Goal: Check status: Check status

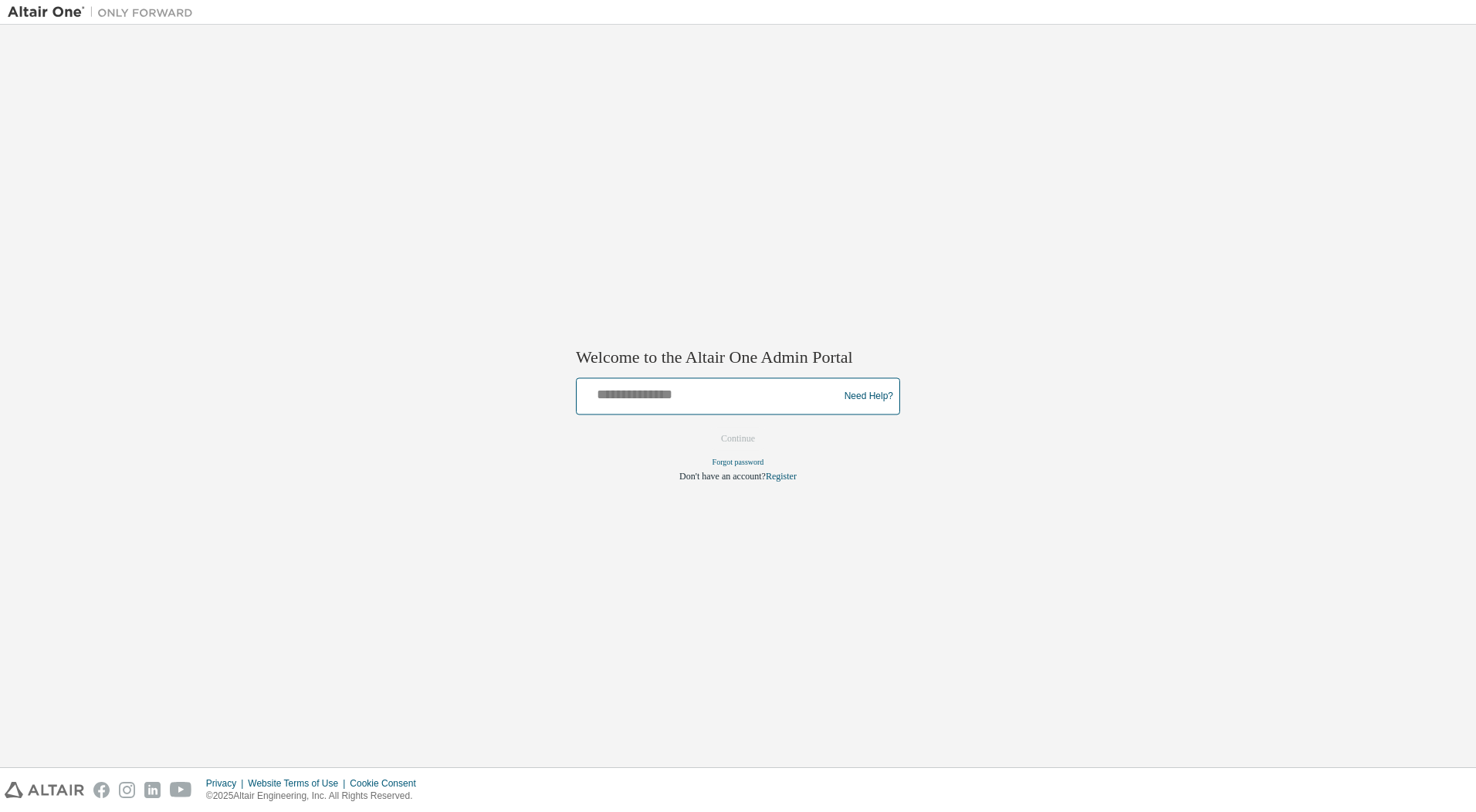
click at [762, 391] on input "text" at bounding box center [709, 393] width 254 height 22
type input "**********"
click at [728, 437] on button "Continue" at bounding box center [738, 439] width 67 height 23
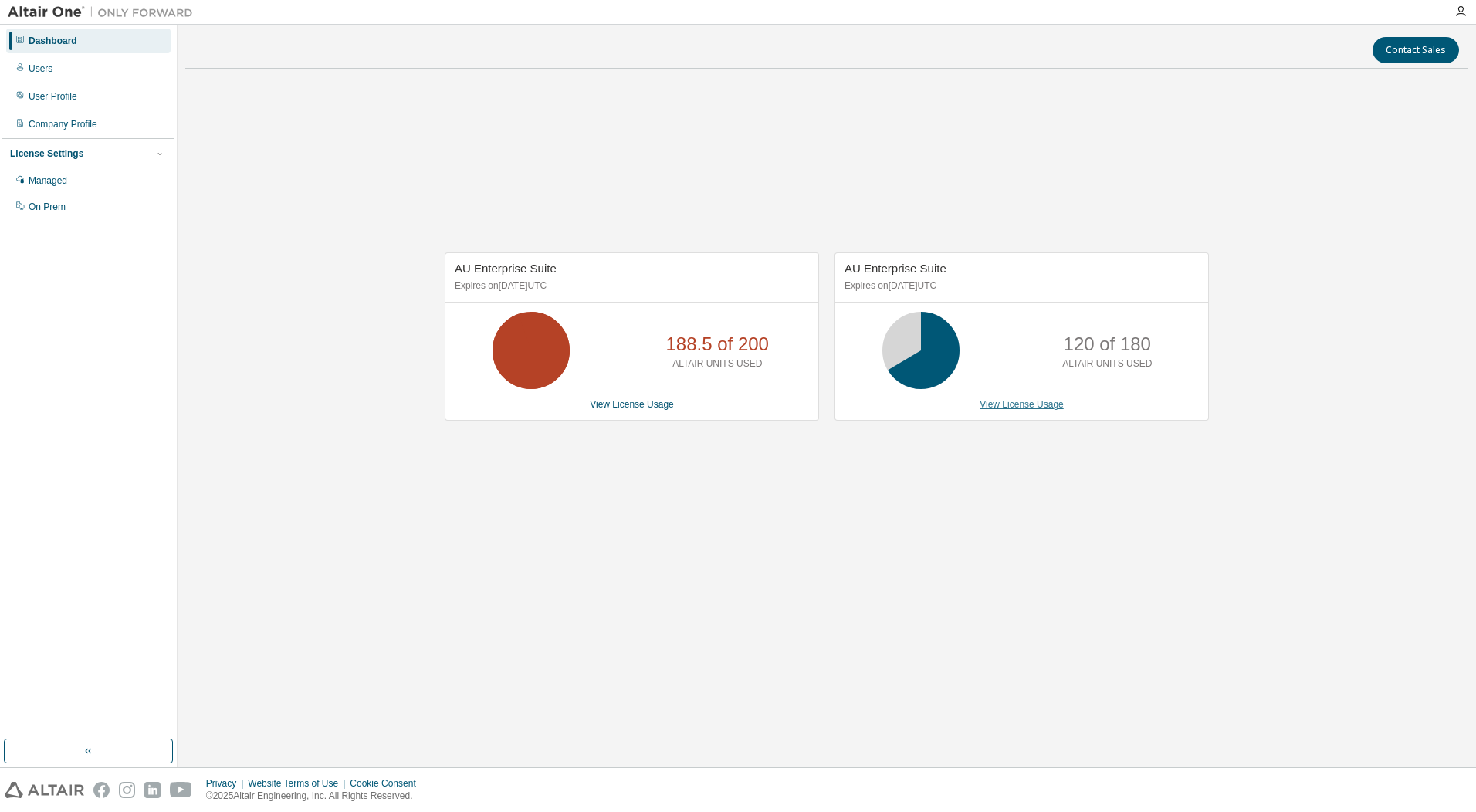
click at [1006, 405] on link "View License Usage" at bounding box center [1021, 404] width 84 height 11
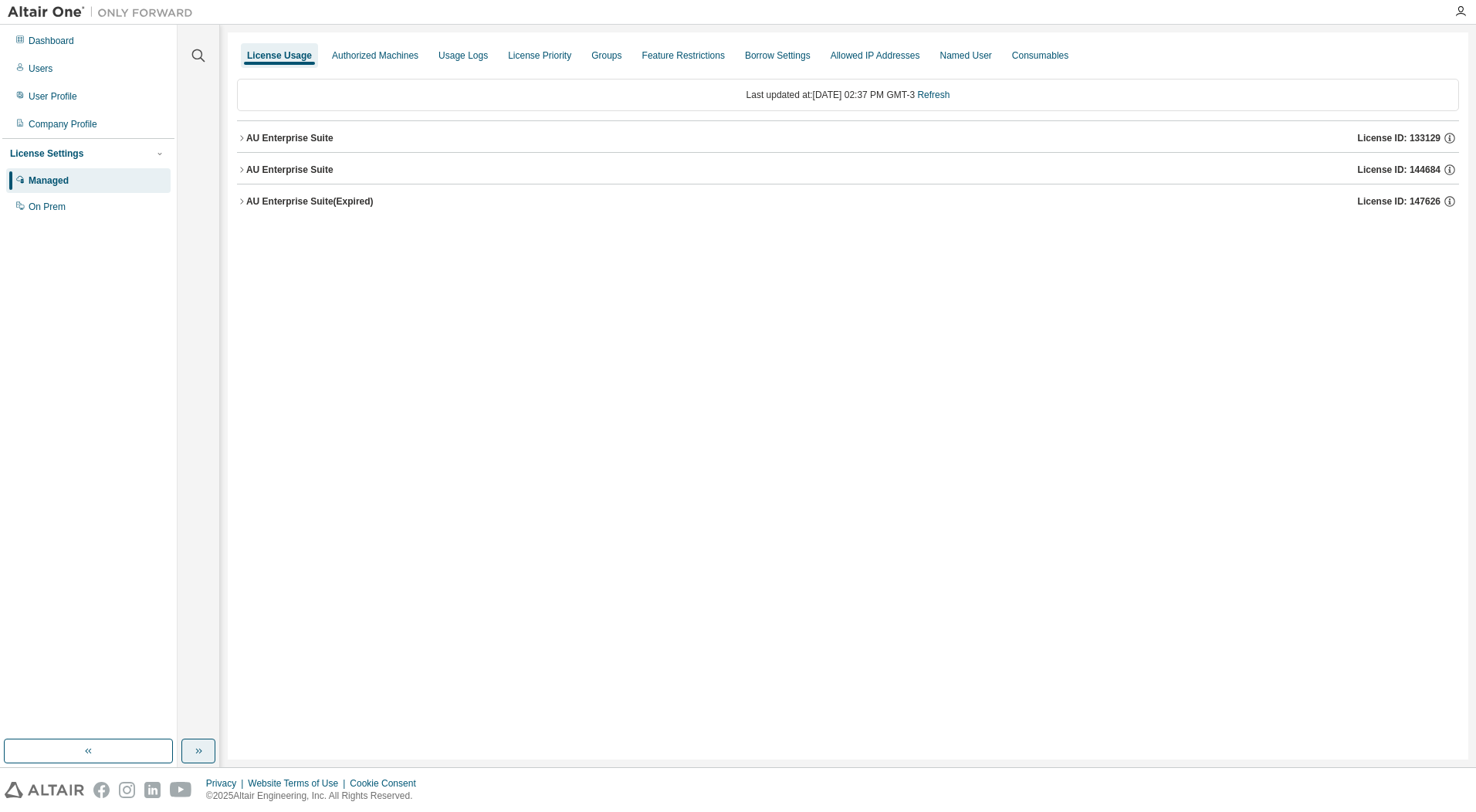
click at [206, 746] on button "button" at bounding box center [198, 751] width 34 height 25
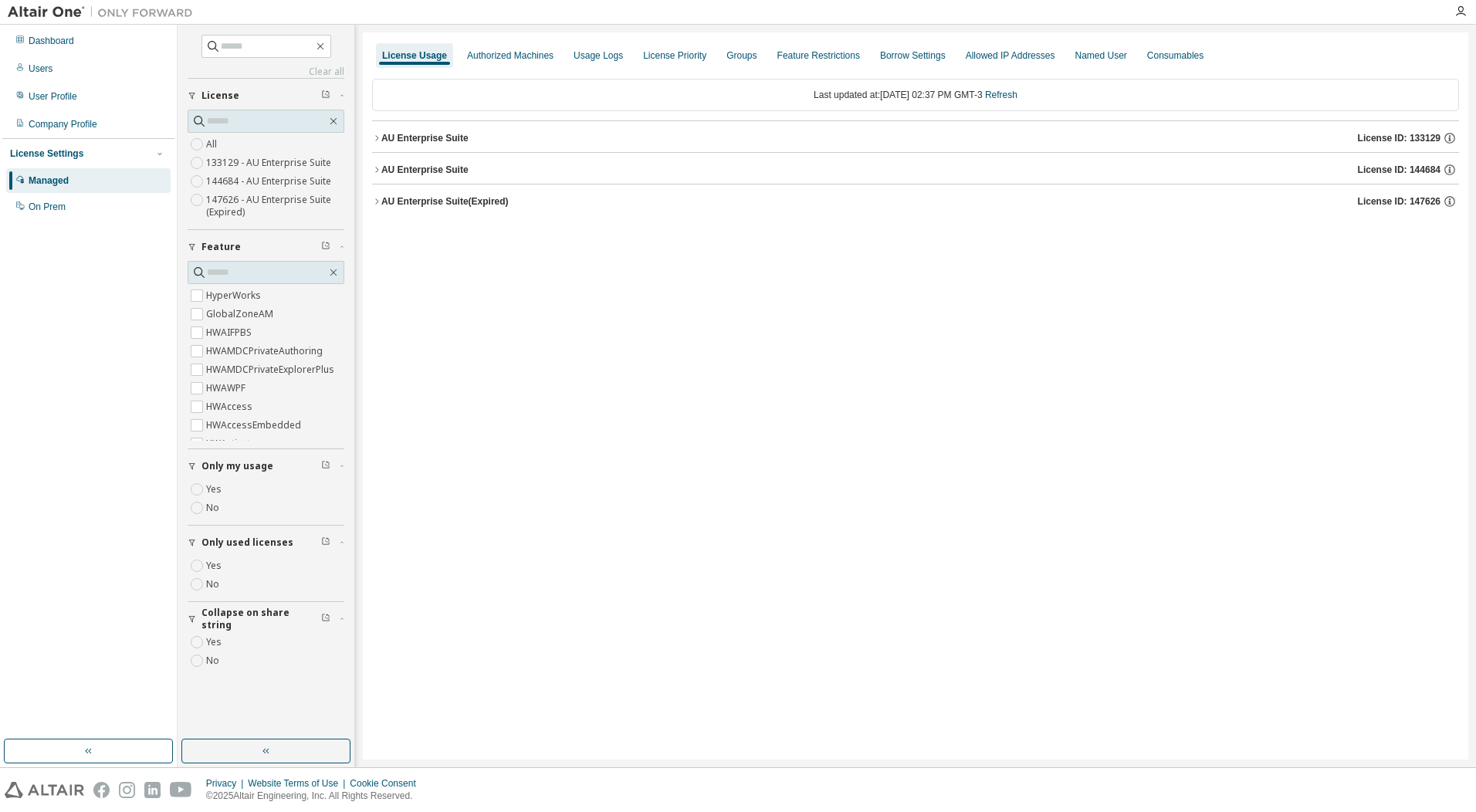
click at [220, 563] on label "Yes" at bounding box center [215, 565] width 18 height 18
click at [206, 437] on label "HWSimSolid" at bounding box center [234, 431] width 57 height 18
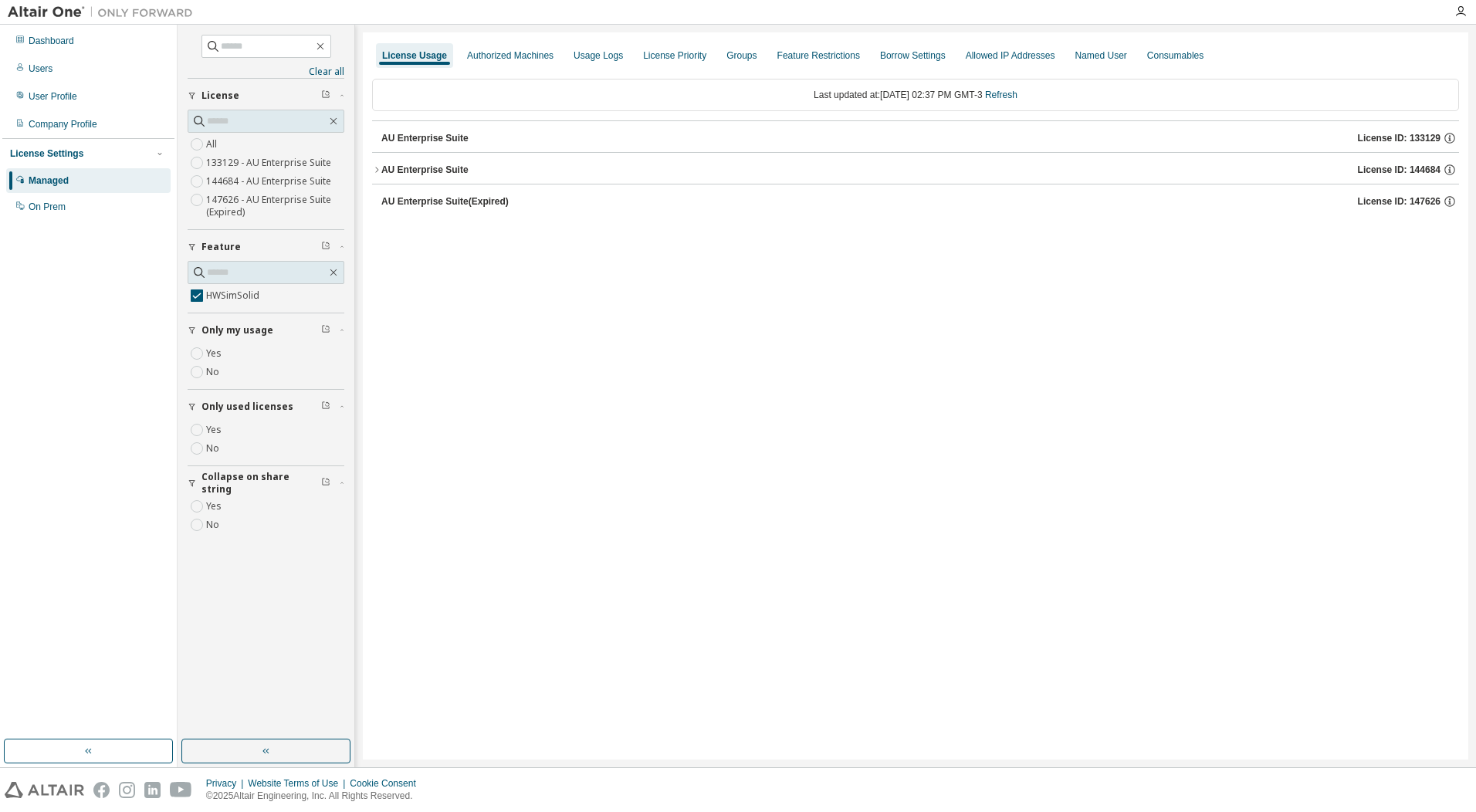
scroll to position [0, 0]
click at [427, 166] on div "AU Enterprise Suite" at bounding box center [425, 170] width 87 height 12
click at [475, 199] on div "HWSimSolid" at bounding box center [464, 201] width 139 height 14
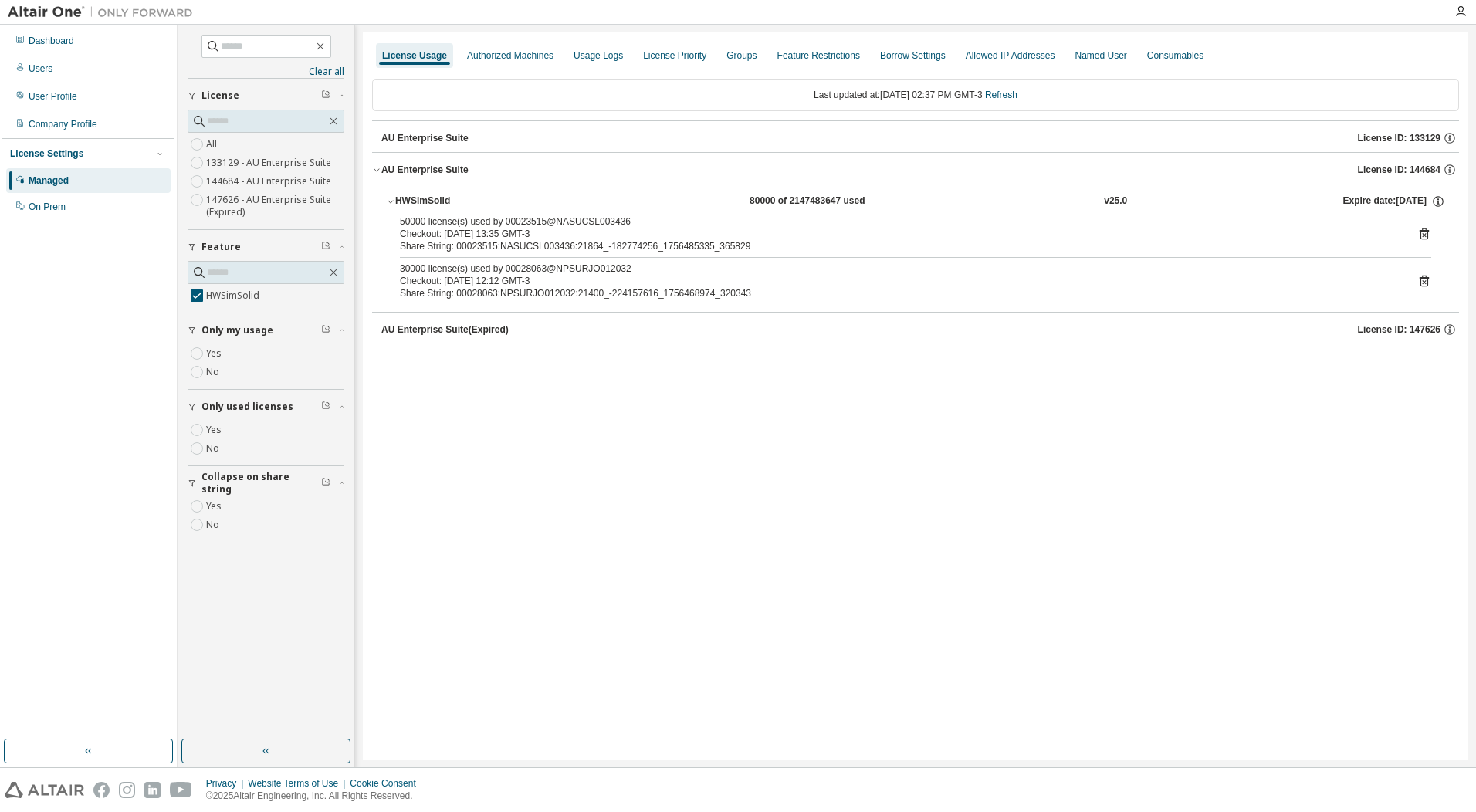
click at [1420, 230] on icon at bounding box center [1424, 234] width 9 height 12
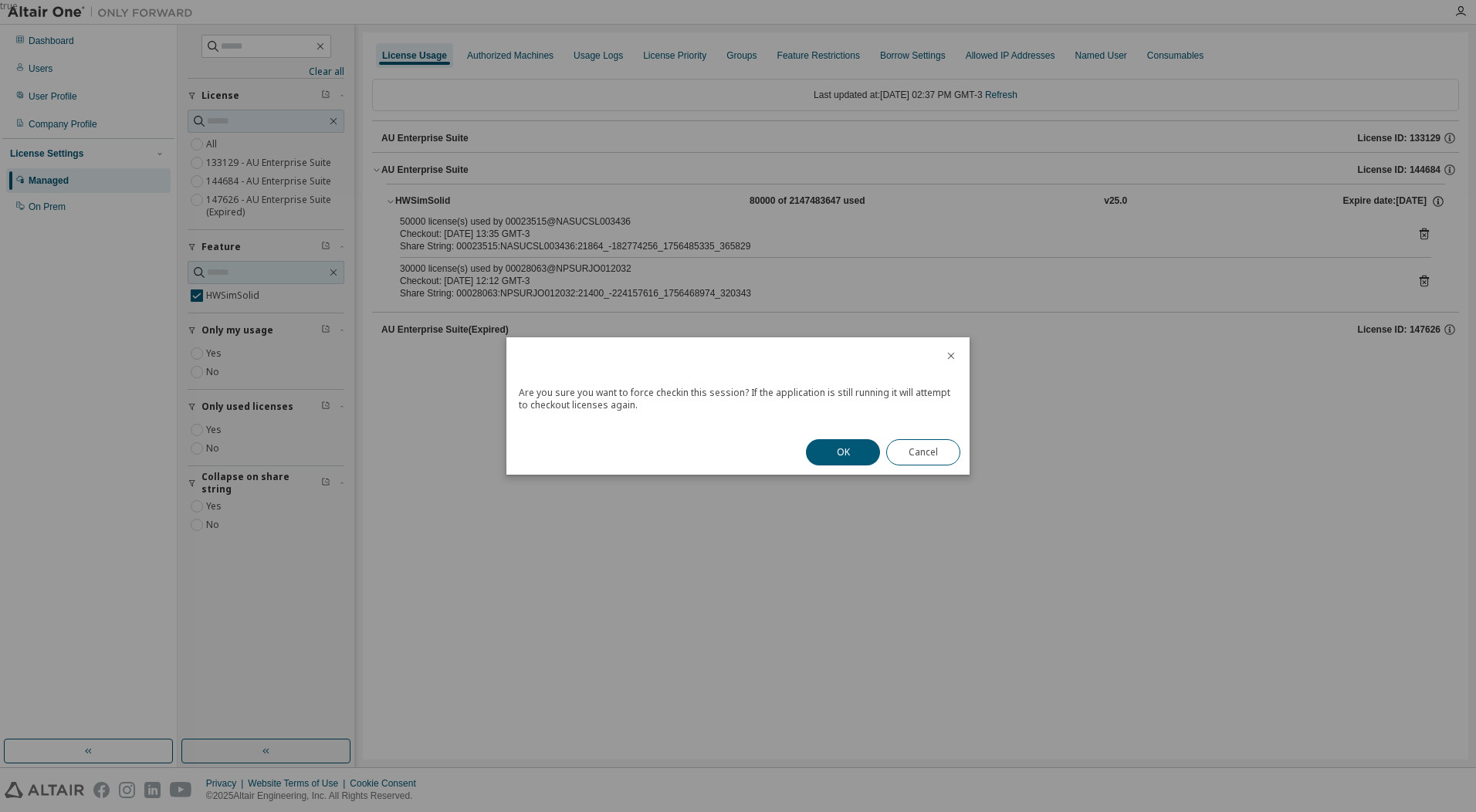
click at [822, 465] on div "OK Cancel" at bounding box center [883, 452] width 173 height 45
click at [835, 448] on button "OK" at bounding box center [842, 452] width 74 height 27
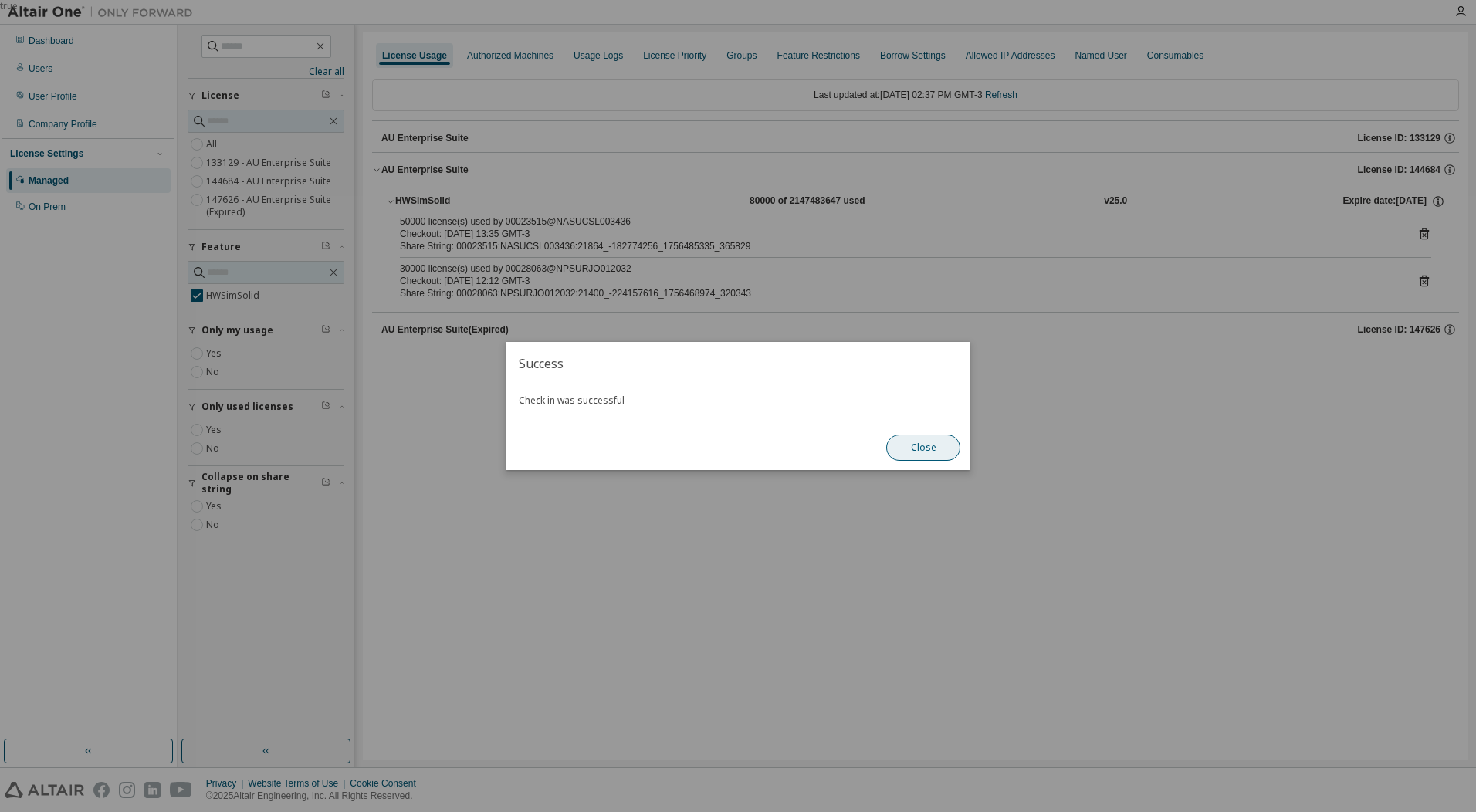
click at [924, 446] on button "Close" at bounding box center [923, 448] width 74 height 27
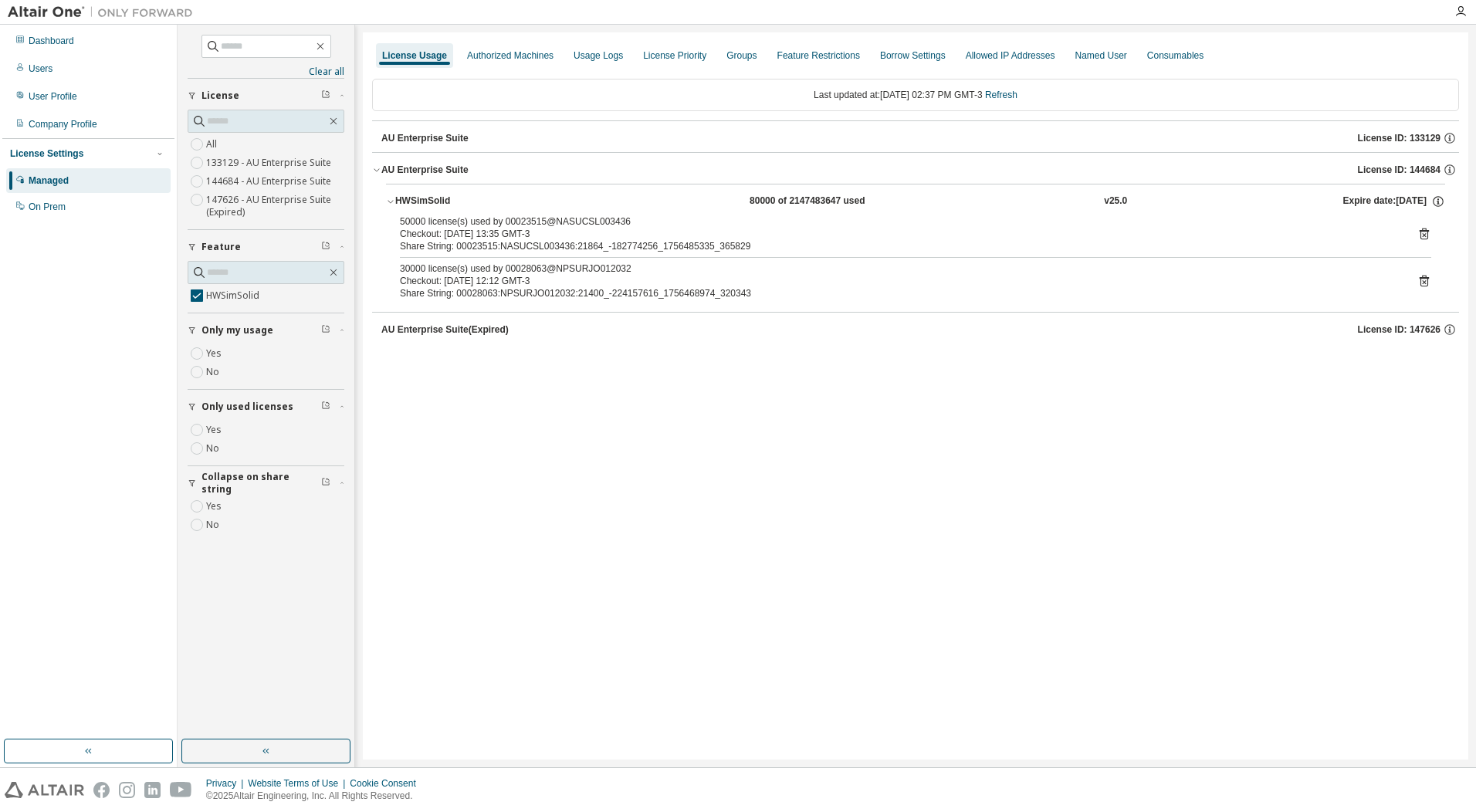
click at [1427, 284] on icon at bounding box center [1424, 281] width 14 height 14
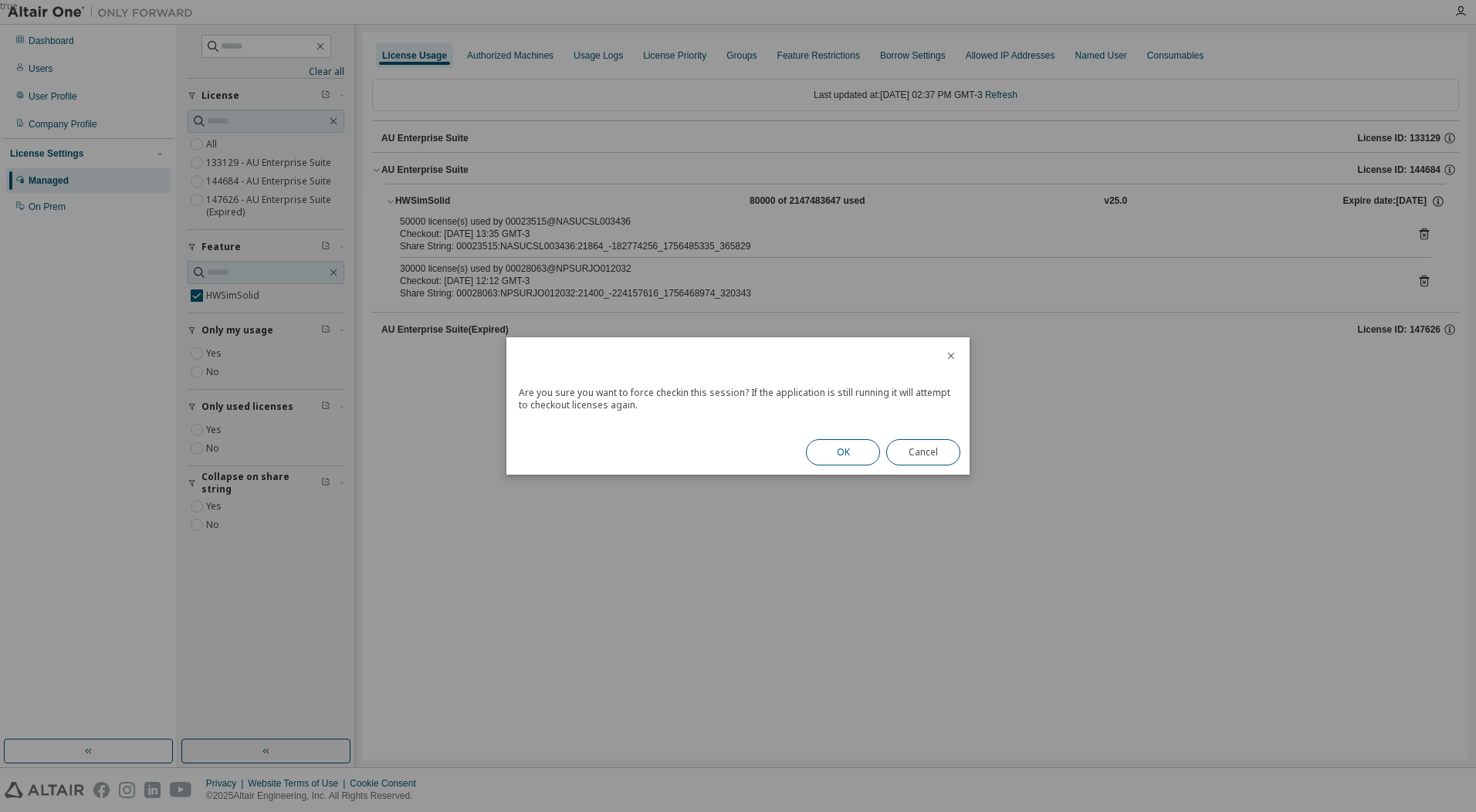
click at [843, 451] on button "OK" at bounding box center [842, 452] width 74 height 27
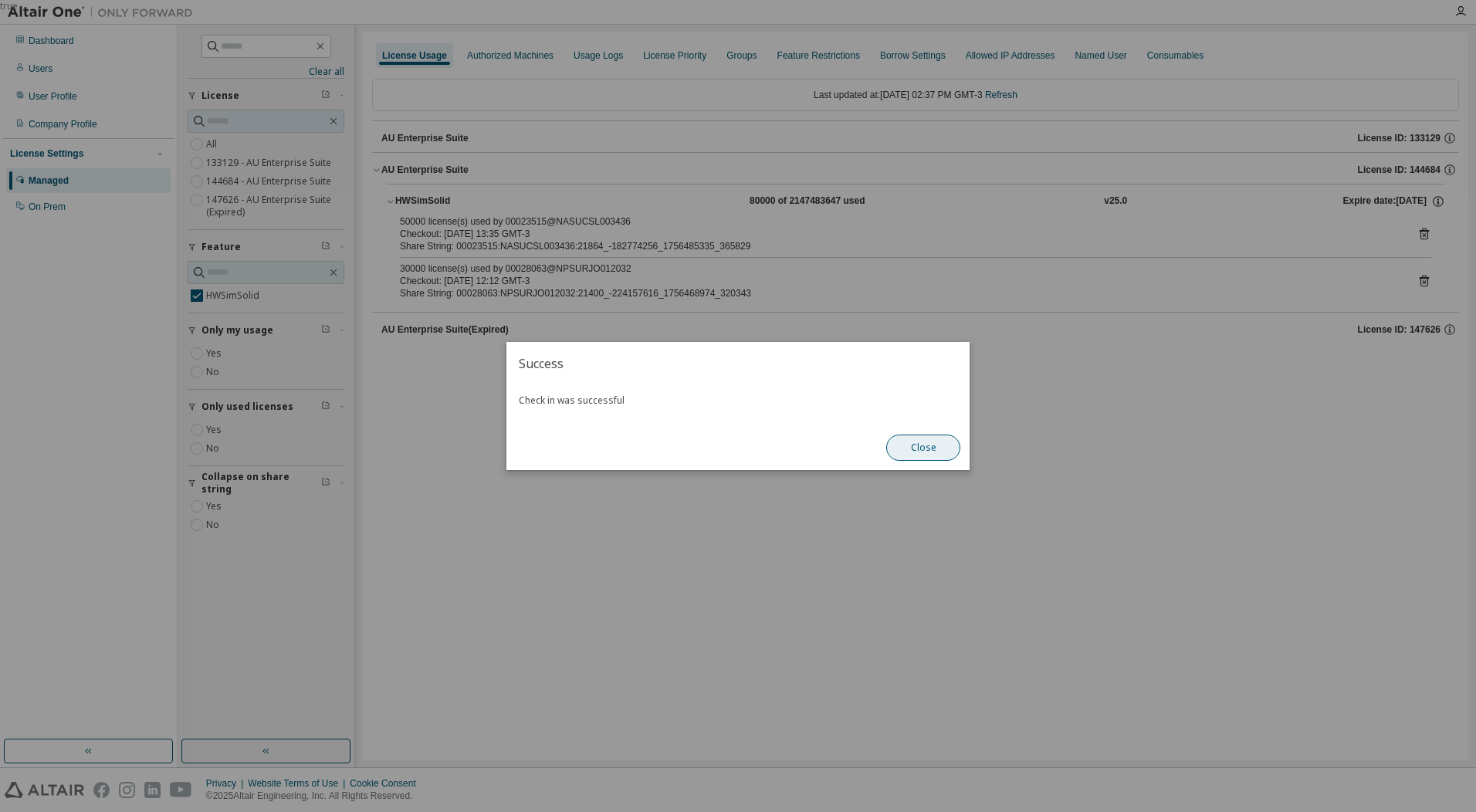
click at [918, 445] on button "Close" at bounding box center [923, 448] width 74 height 27
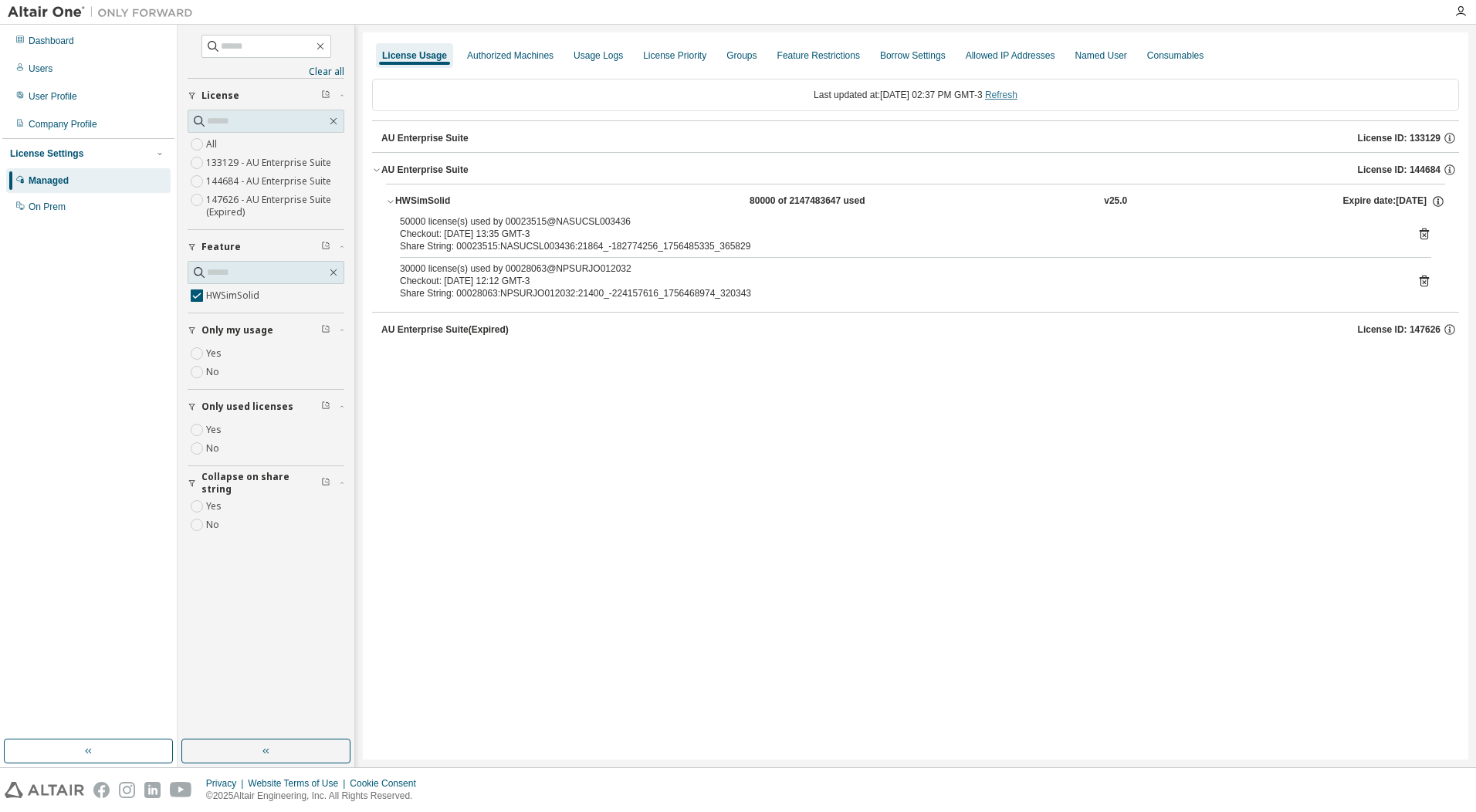
click at [1018, 92] on link "Refresh" at bounding box center [1001, 95] width 32 height 11
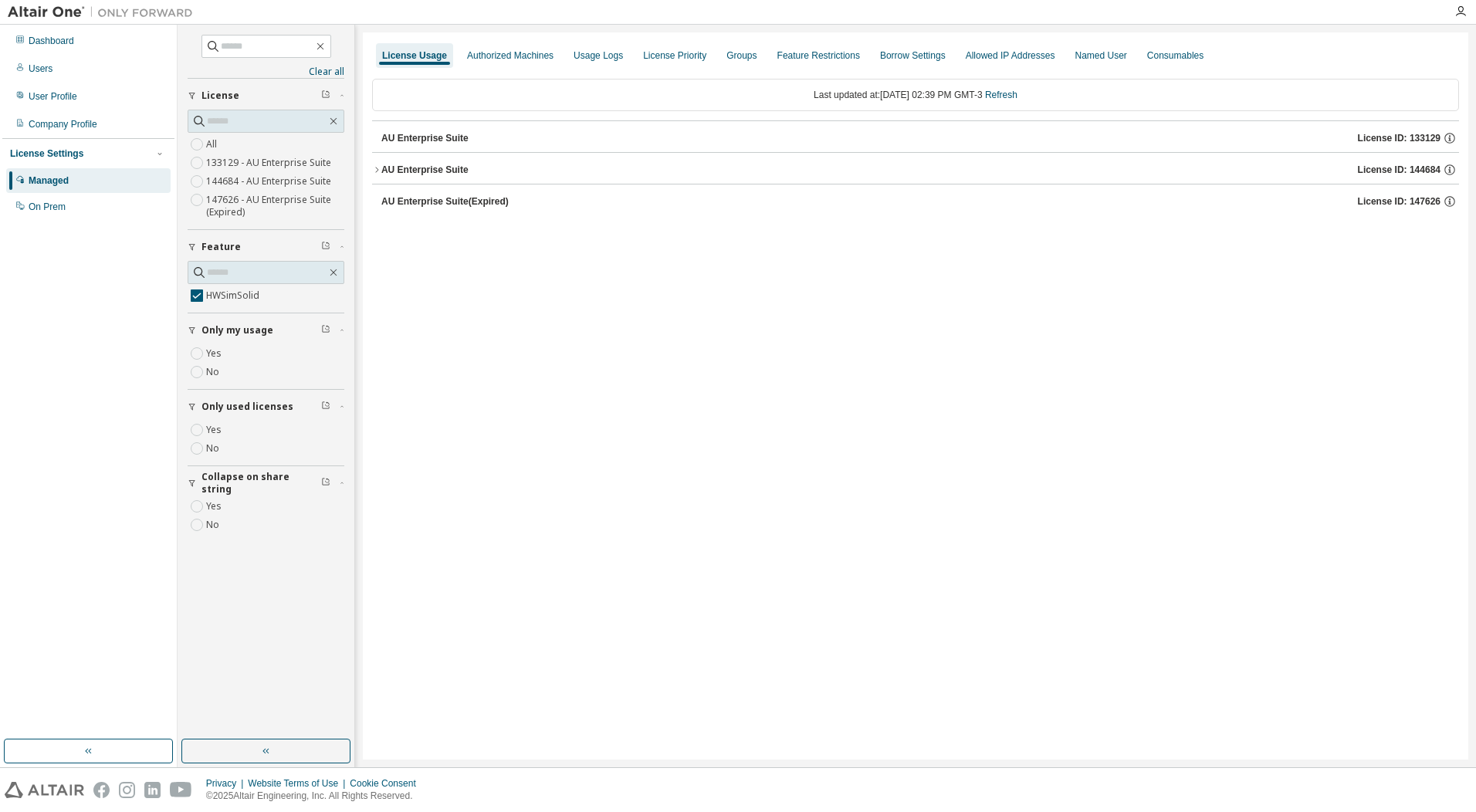
click at [448, 170] on div "AU Enterprise Suite" at bounding box center [425, 170] width 87 height 12
click at [457, 199] on div "HWSimSolid" at bounding box center [464, 201] width 139 height 14
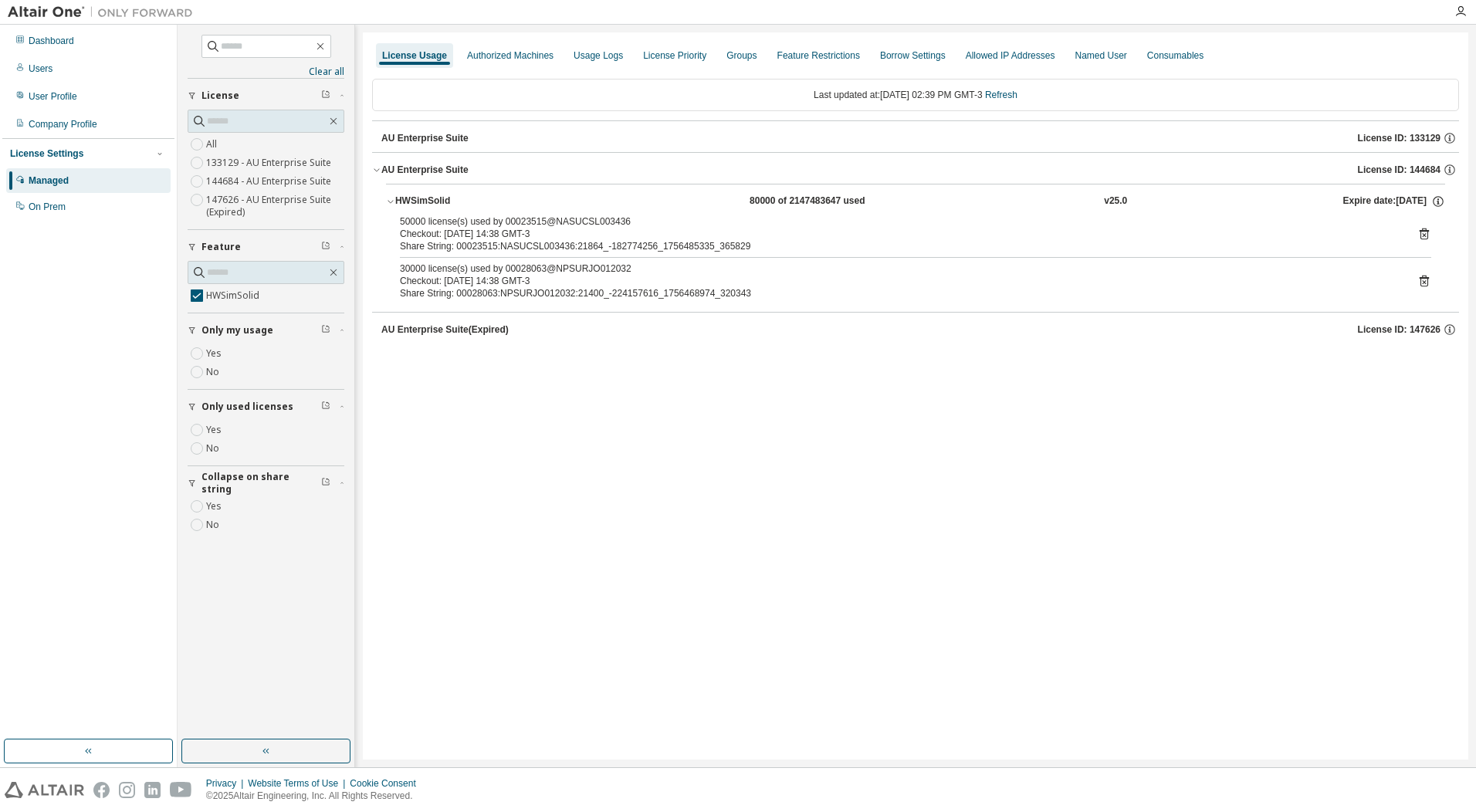
click at [1423, 233] on icon at bounding box center [1424, 234] width 14 height 14
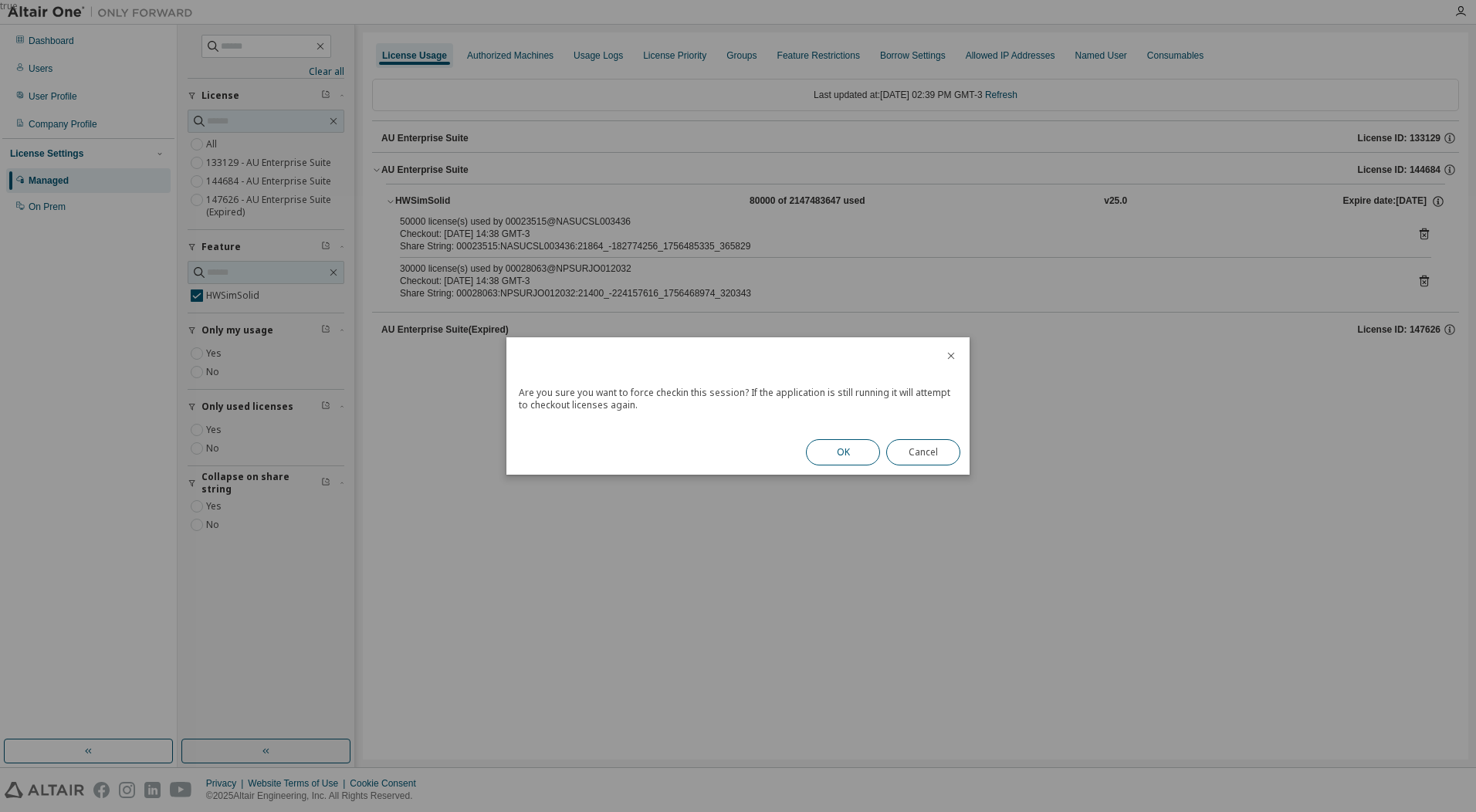
click at [837, 450] on button "OK" at bounding box center [842, 452] width 74 height 27
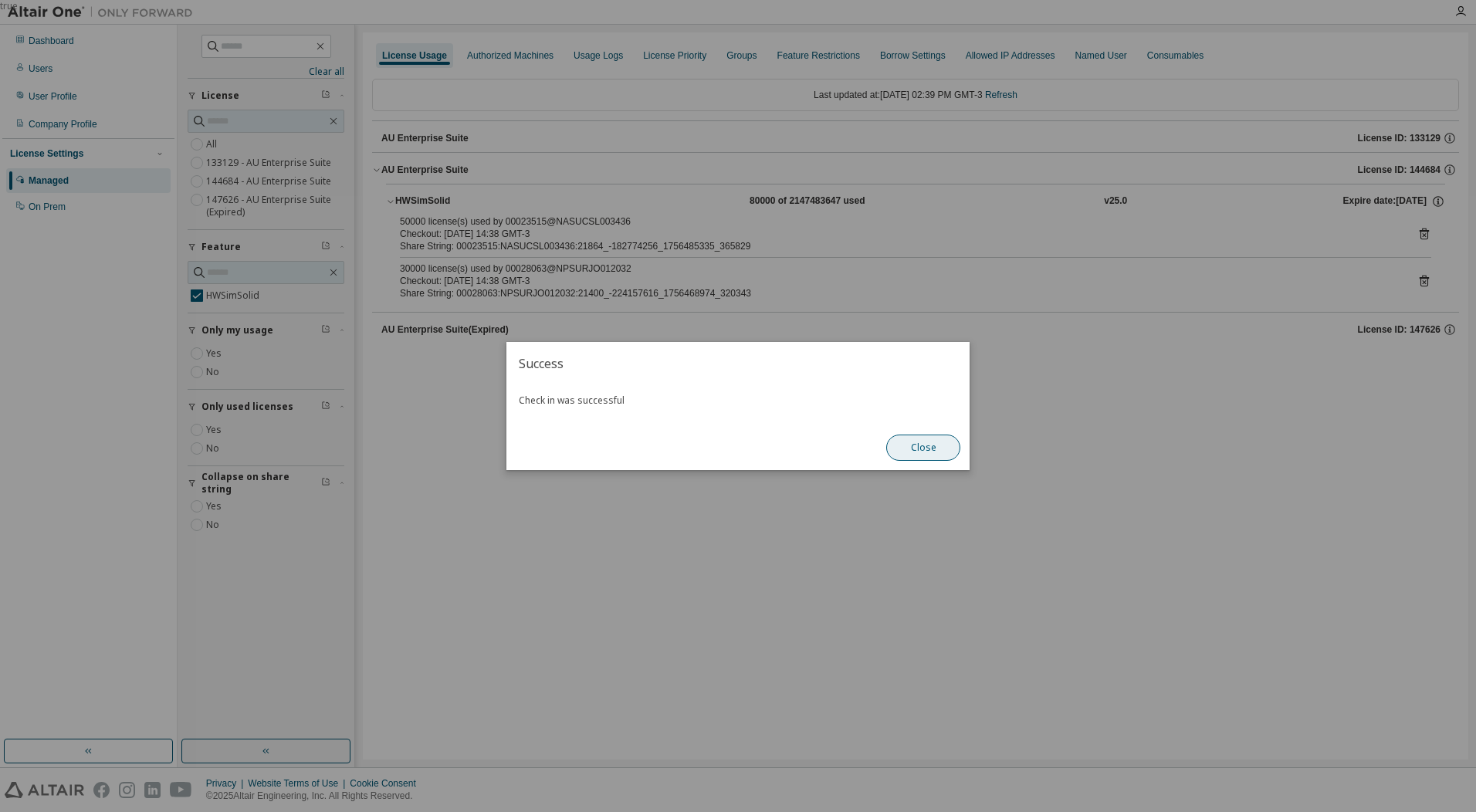
click at [916, 459] on button "Close" at bounding box center [923, 448] width 74 height 27
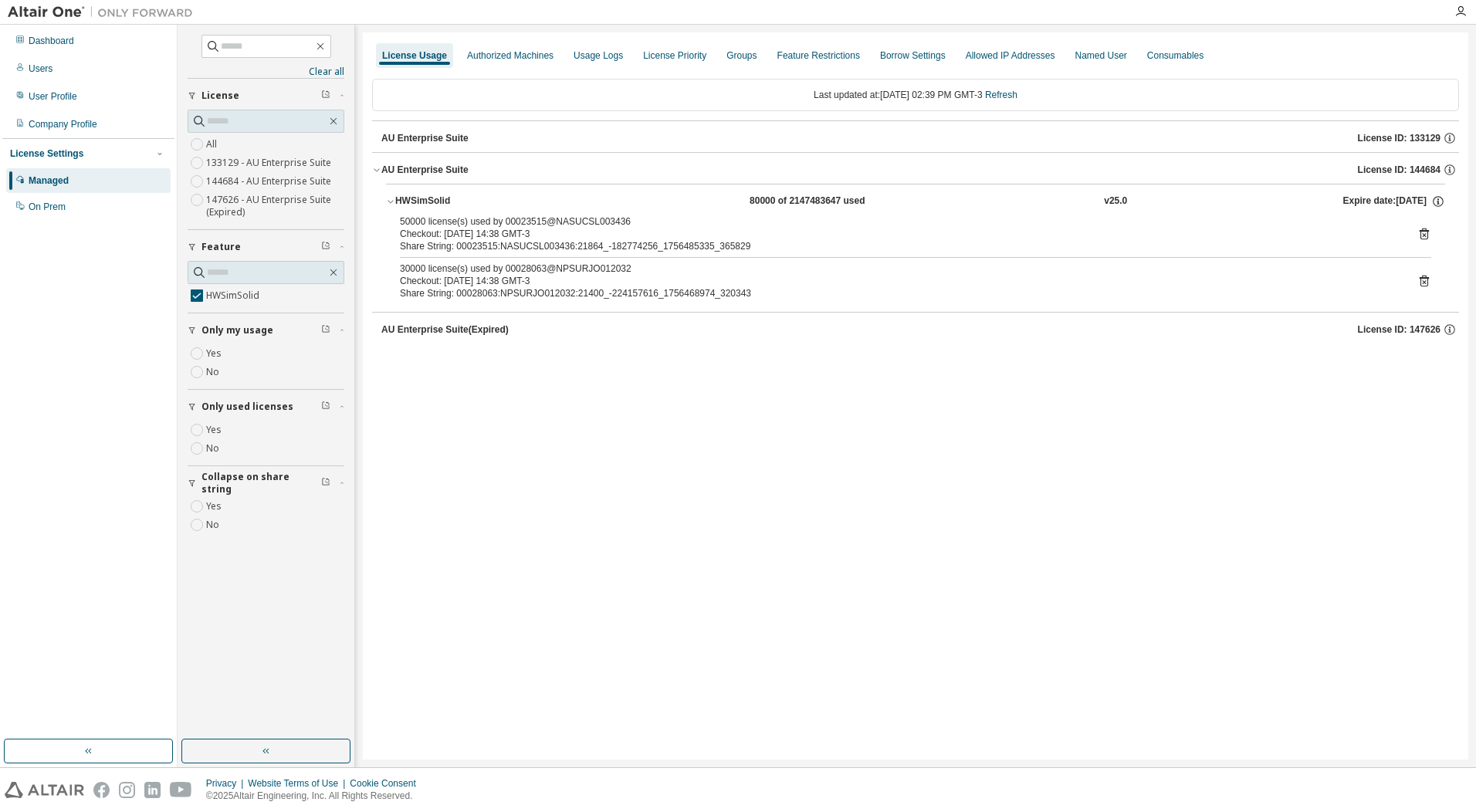
click at [1424, 281] on icon at bounding box center [1424, 281] width 14 height 14
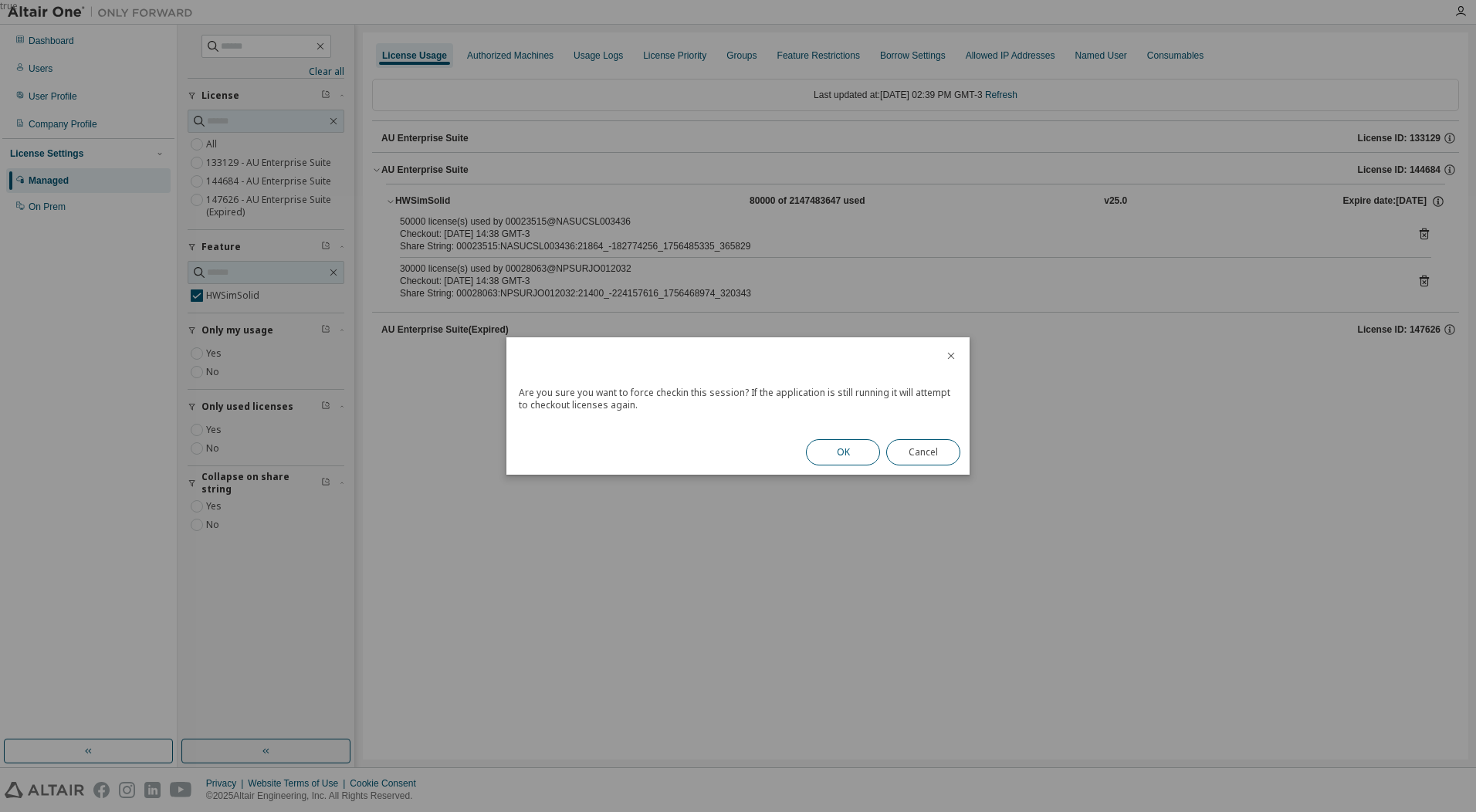
click at [869, 450] on button "OK" at bounding box center [842, 452] width 74 height 27
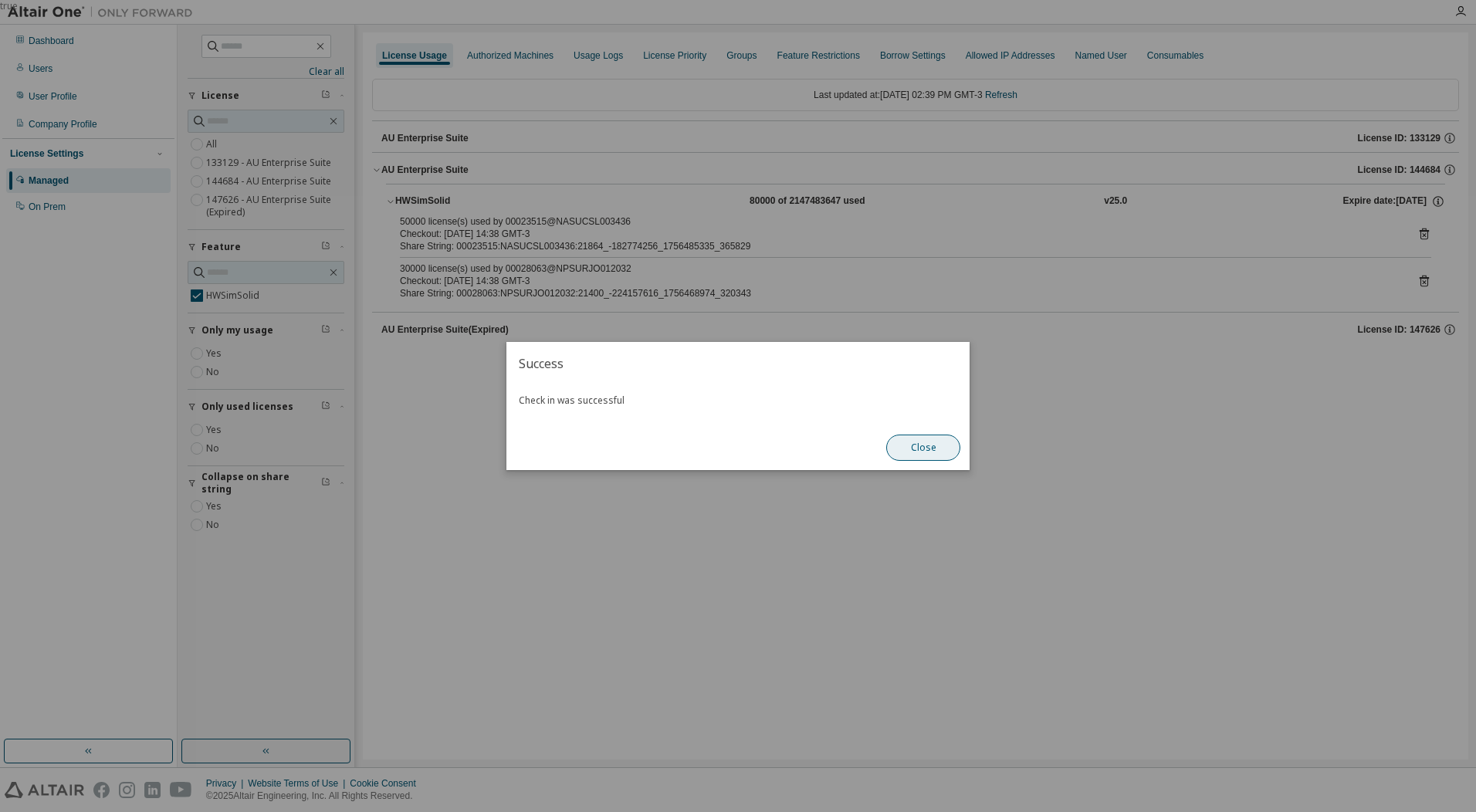
click at [931, 447] on button "Close" at bounding box center [923, 448] width 74 height 27
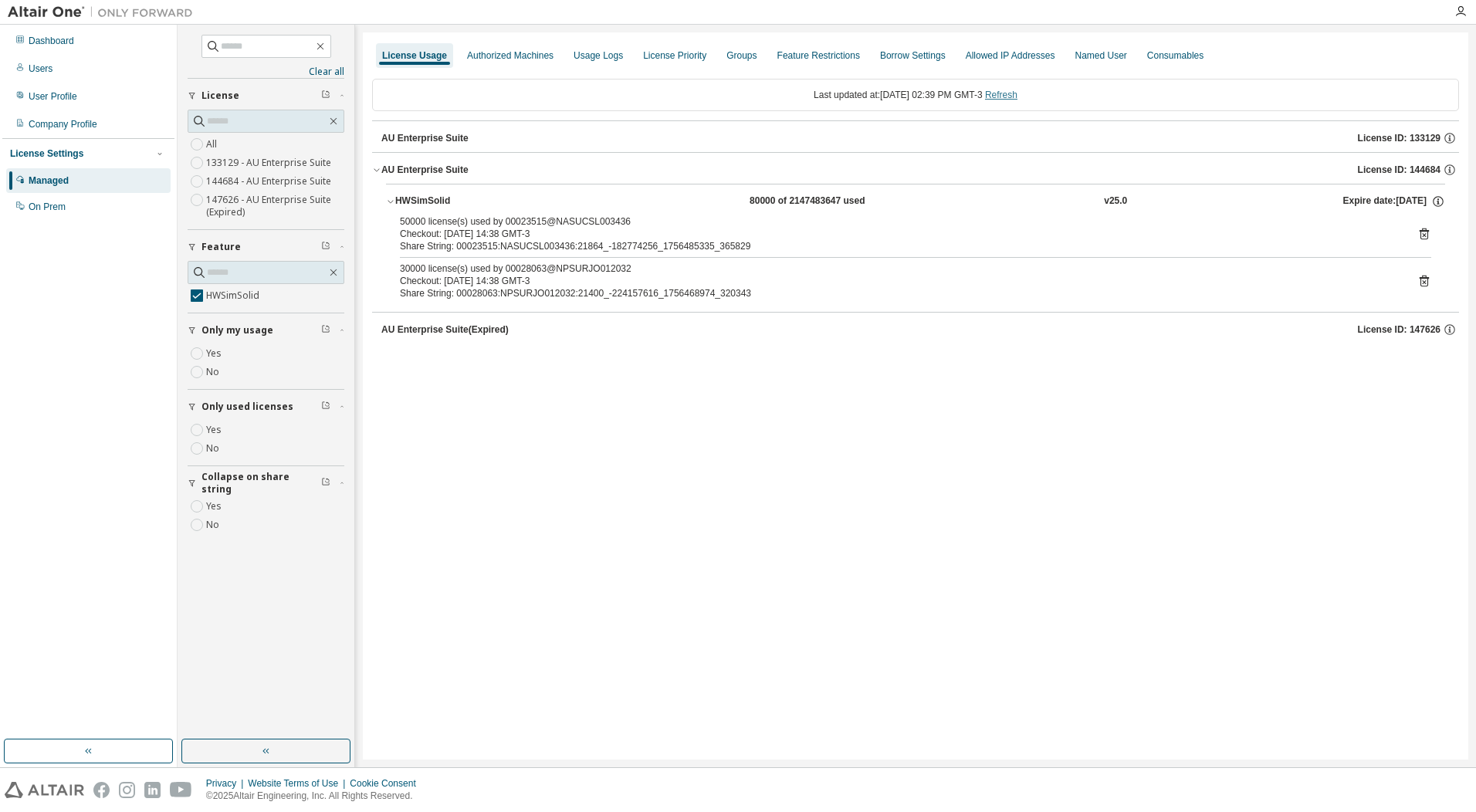
click at [1018, 99] on link "Refresh" at bounding box center [1001, 95] width 32 height 11
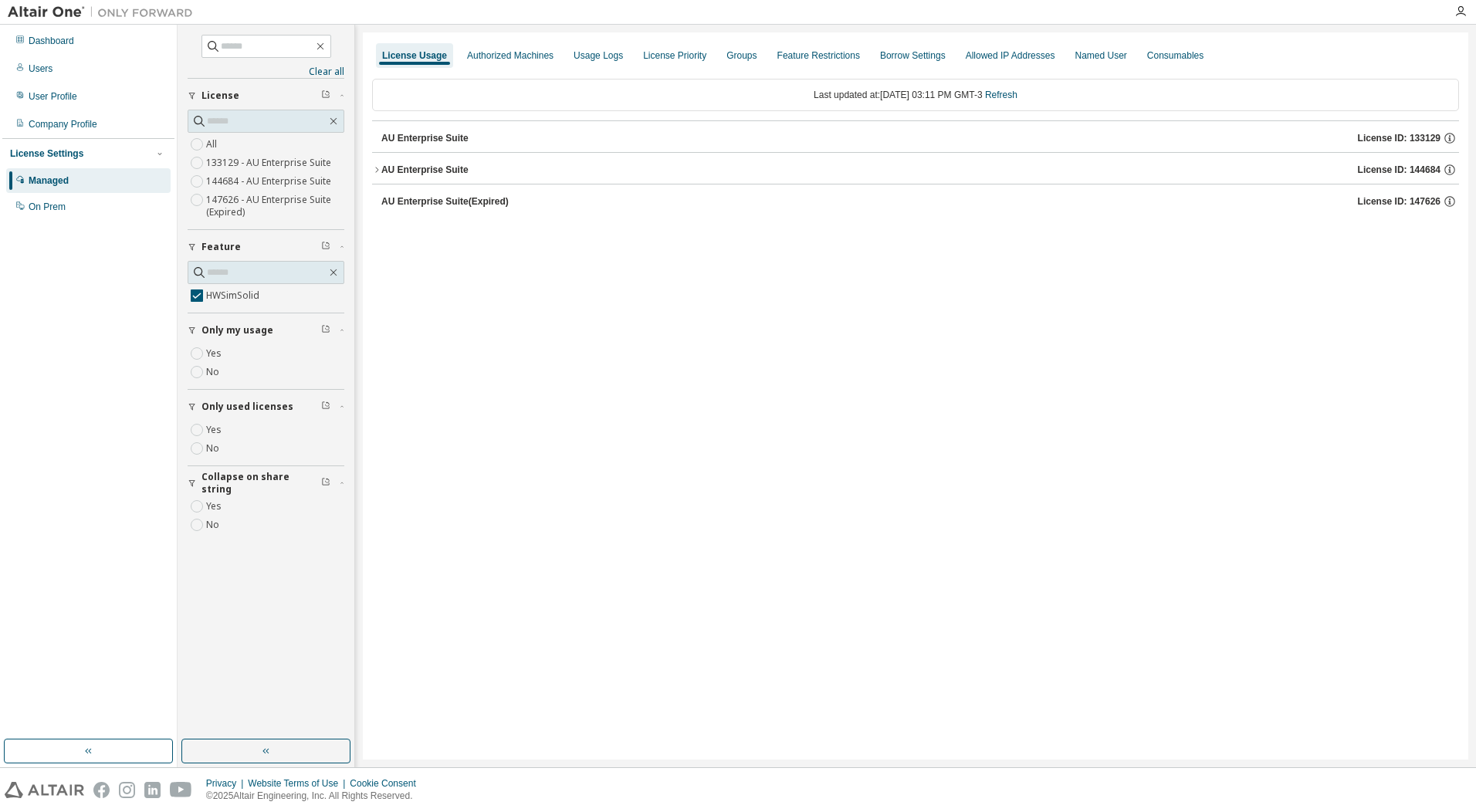
click at [439, 174] on div "AU Enterprise Suite License ID: 144684" at bounding box center [921, 170] width 1078 height 14
click at [861, 193] on button "HWSimSolid 50000 of 2147483647 used v25.0 Expire date: [DATE]" at bounding box center [916, 201] width 1059 height 34
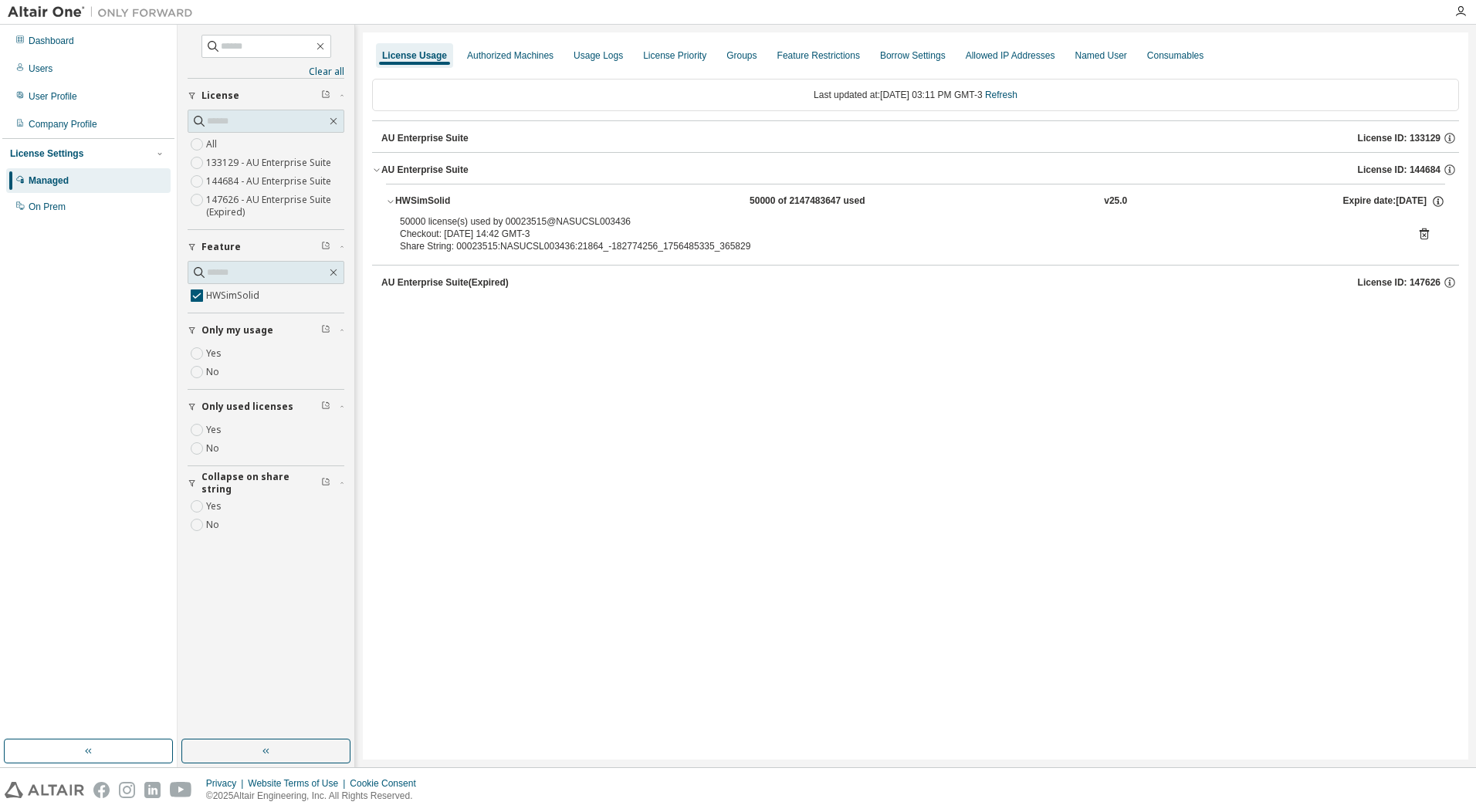
click at [1424, 233] on icon at bounding box center [1424, 234] width 14 height 14
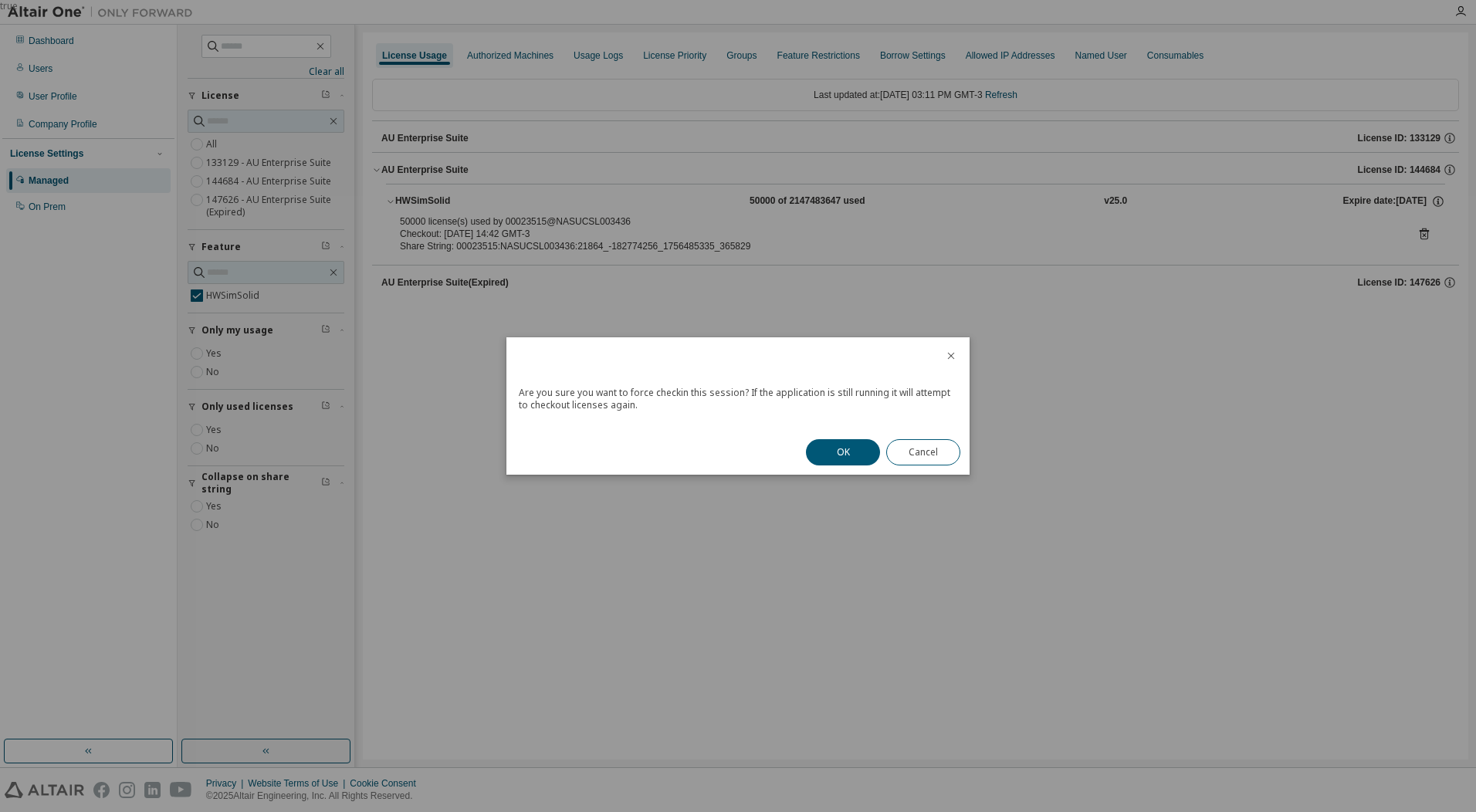
click at [883, 443] on div "OK Cancel" at bounding box center [883, 452] width 173 height 45
click at [860, 450] on button "OK" at bounding box center [842, 452] width 74 height 27
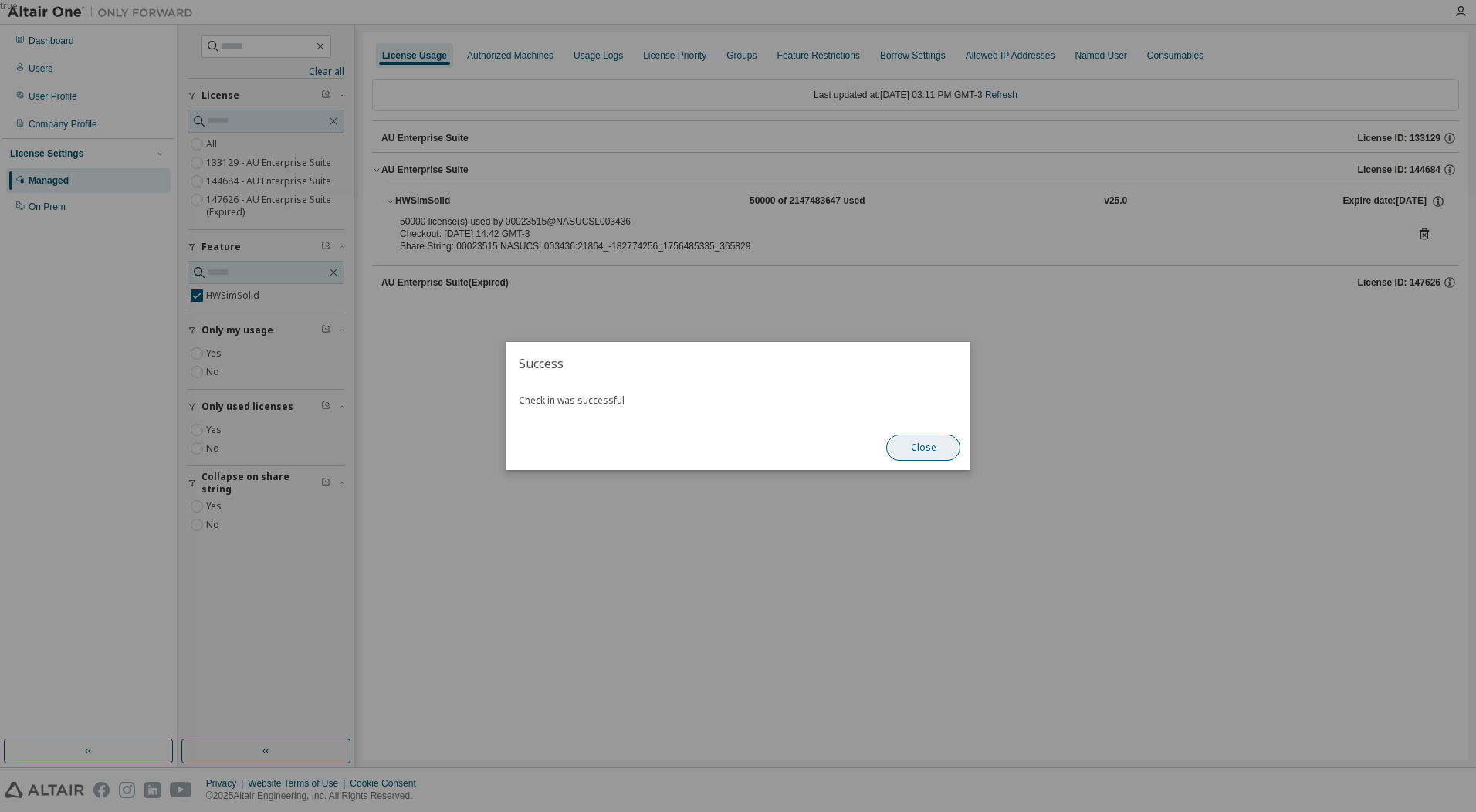
click at [946, 448] on button "Close" at bounding box center [923, 448] width 74 height 27
